Goal: Transaction & Acquisition: Book appointment/travel/reservation

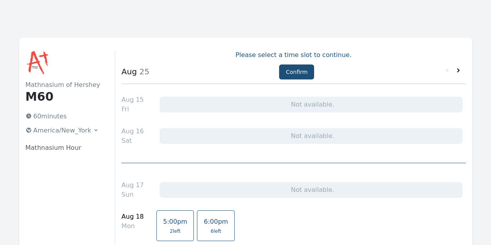
click at [457, 72] on icon at bounding box center [458, 70] width 8 height 8
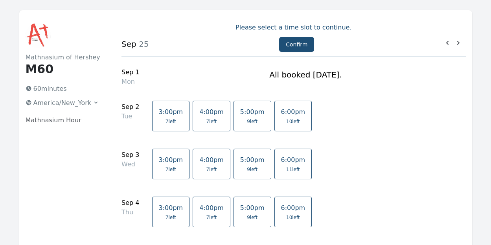
scroll to position [39, 0]
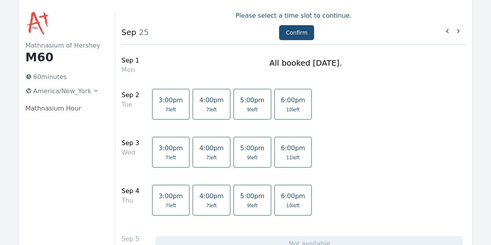
click at [286, 156] on span "11 left" at bounding box center [293, 157] width 14 height 6
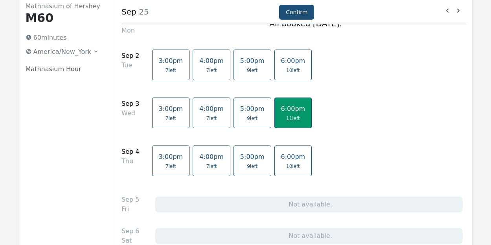
scroll to position [118, 0]
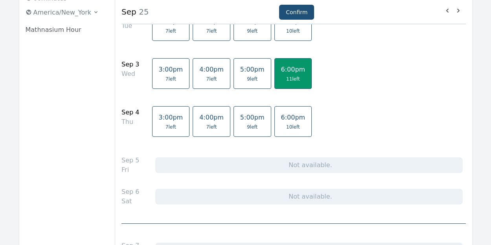
click at [281, 117] on span "6:00pm" at bounding box center [293, 117] width 24 height 7
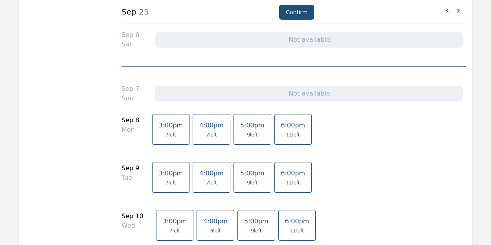
scroll to position [275, 0]
click at [281, 174] on span "6:00pm" at bounding box center [293, 172] width 24 height 7
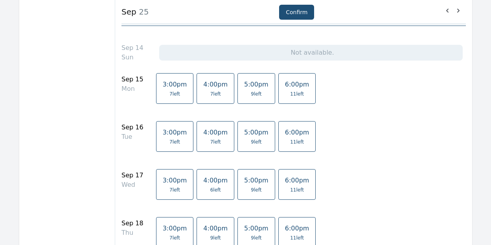
scroll to position [629, 0]
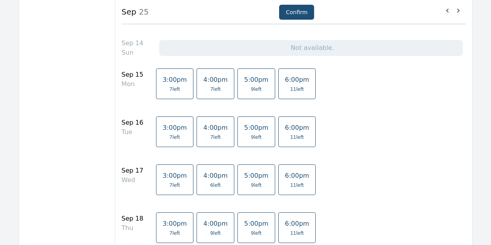
click at [289, 89] on span "11 left" at bounding box center [297, 89] width 24 height 6
click at [289, 137] on link "6:00pm 11 left" at bounding box center [297, 131] width 38 height 31
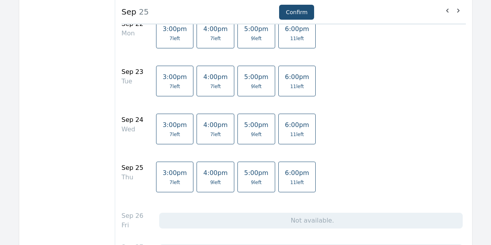
scroll to position [943, 0]
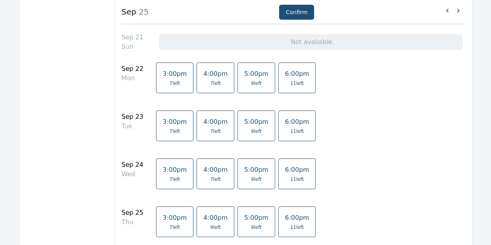
click at [285, 129] on span "11 left" at bounding box center [297, 131] width 24 height 6
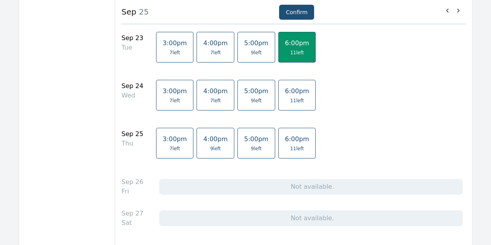
click at [279, 153] on link "6:00pm 11 left" at bounding box center [297, 143] width 38 height 31
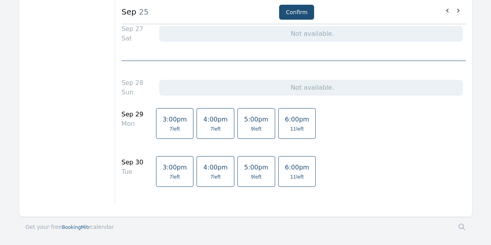
scroll to position [1241, 0]
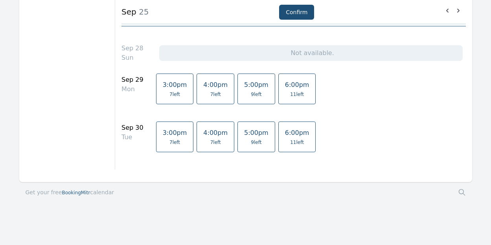
click at [169, 94] on span "7 left" at bounding box center [174, 94] width 11 height 6
click at [285, 92] on span "11 left" at bounding box center [297, 94] width 24 height 6
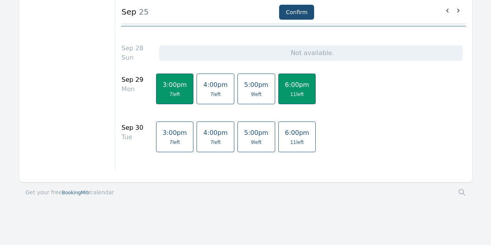
click at [167, 79] on link "3:00pm 7 left" at bounding box center [175, 89] width 38 height 31
click at [285, 139] on span "11 left" at bounding box center [297, 142] width 24 height 6
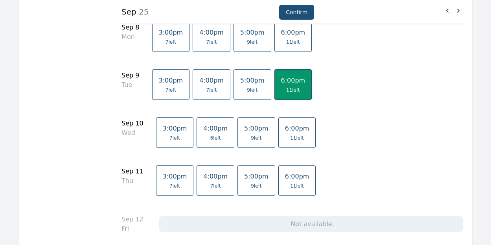
scroll to position [354, 0]
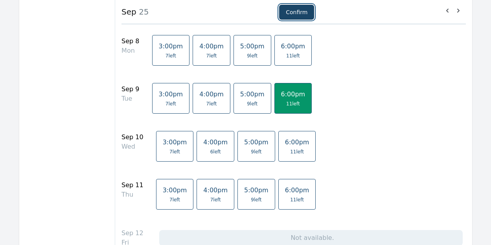
click at [290, 7] on button "Confirm" at bounding box center [296, 12] width 35 height 15
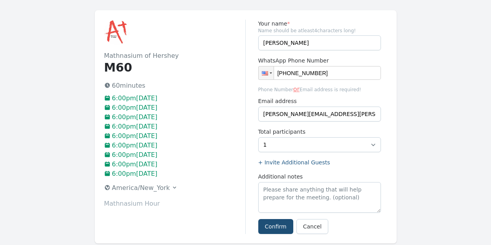
scroll to position [39, 0]
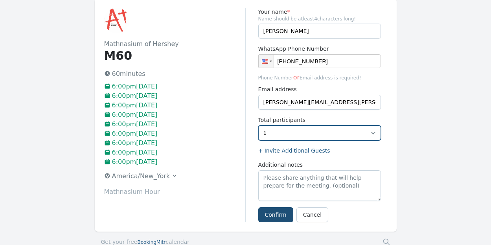
click at [344, 135] on select "1 2 3 4 5 6 7 8 9 10" at bounding box center [319, 132] width 123 height 15
select select "2"
click at [258, 125] on select "1 2 3 4 5 6 7 8 9 10" at bounding box center [319, 132] width 123 height 15
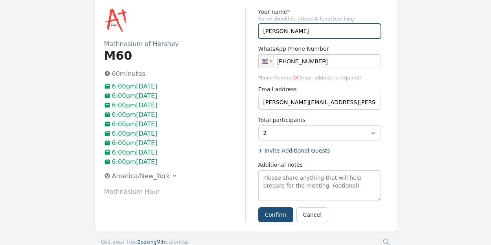
drag, startPoint x: 303, startPoint y: 32, endPoint x: 241, endPoint y: 21, distance: 62.3
click at [241, 21] on div "Mathnasium of Hershey M60 60 minutes 6:00pm[DATE] 6:00pm[DATE] 6:00pm[DATE] 6:0…" at bounding box center [246, 114] width 302 height 233
type input "K"
type input "[PERSON_NAME] and [PERSON_NAME]"
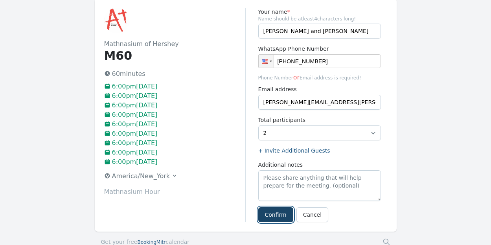
click at [273, 210] on button "Confirm" at bounding box center [275, 214] width 35 height 15
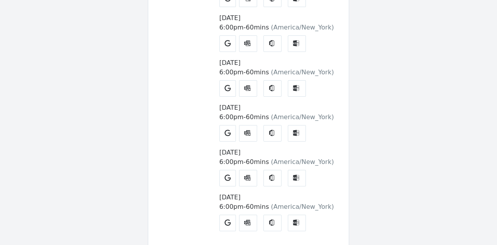
scroll to position [346, 0]
